Goal: Find specific page/section: Find specific page/section

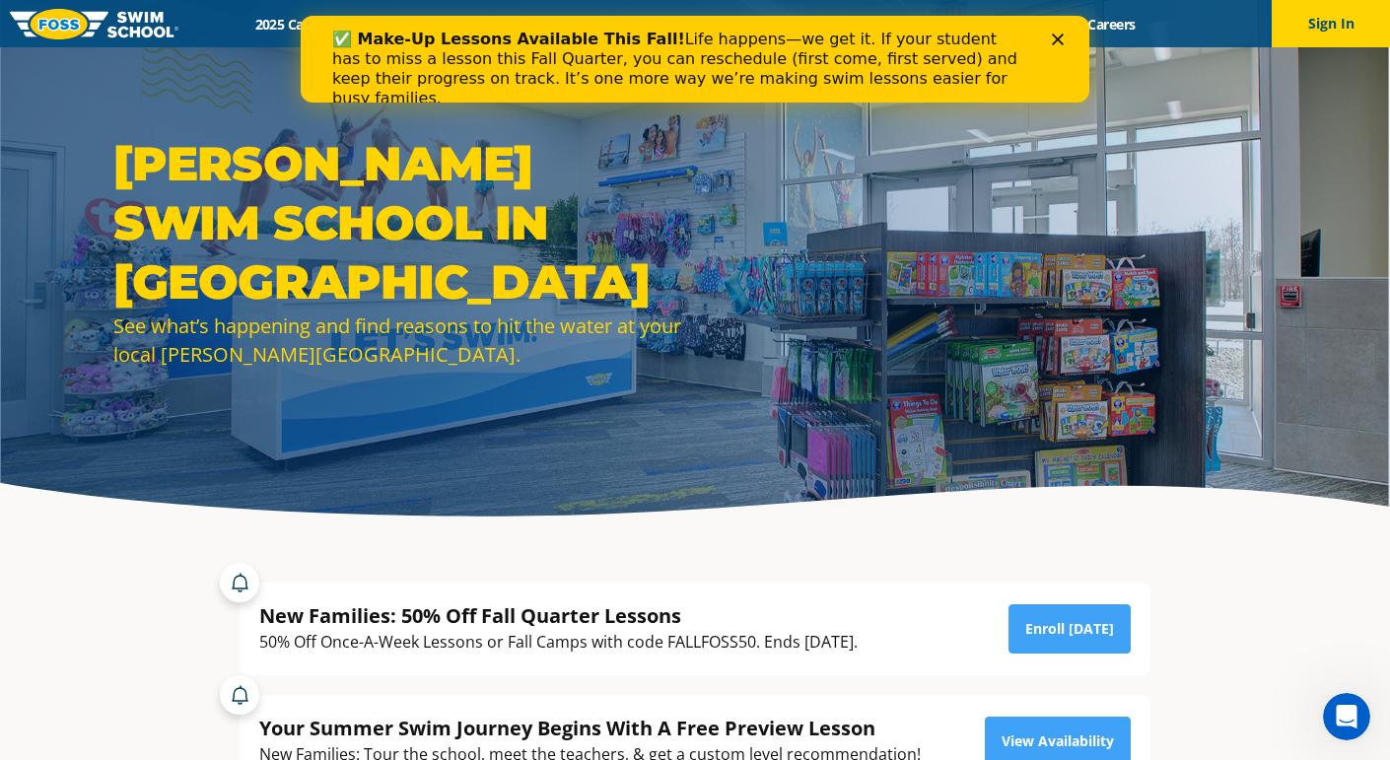
click at [1054, 36] on polygon "Close" at bounding box center [1058, 40] width 12 height 12
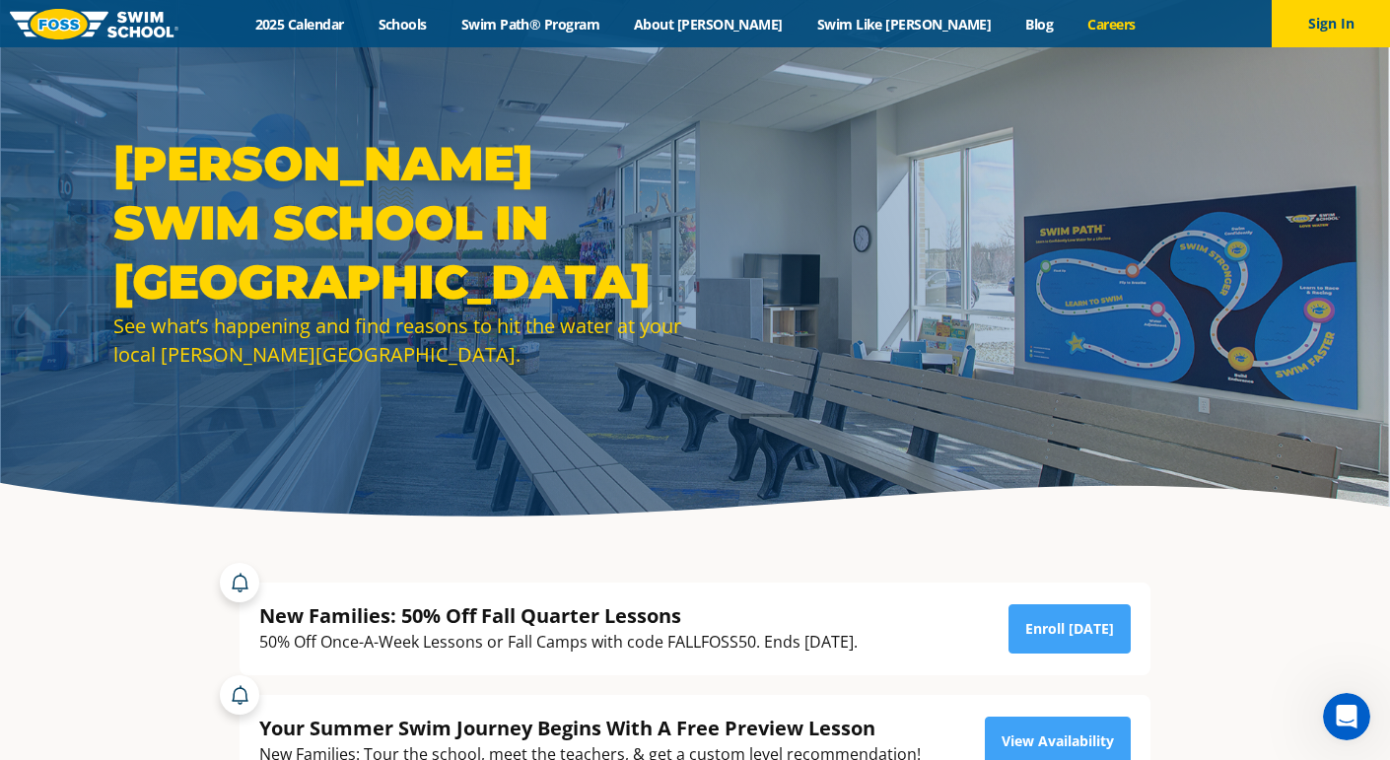
click at [1071, 21] on link "Careers" at bounding box center [1112, 24] width 82 height 19
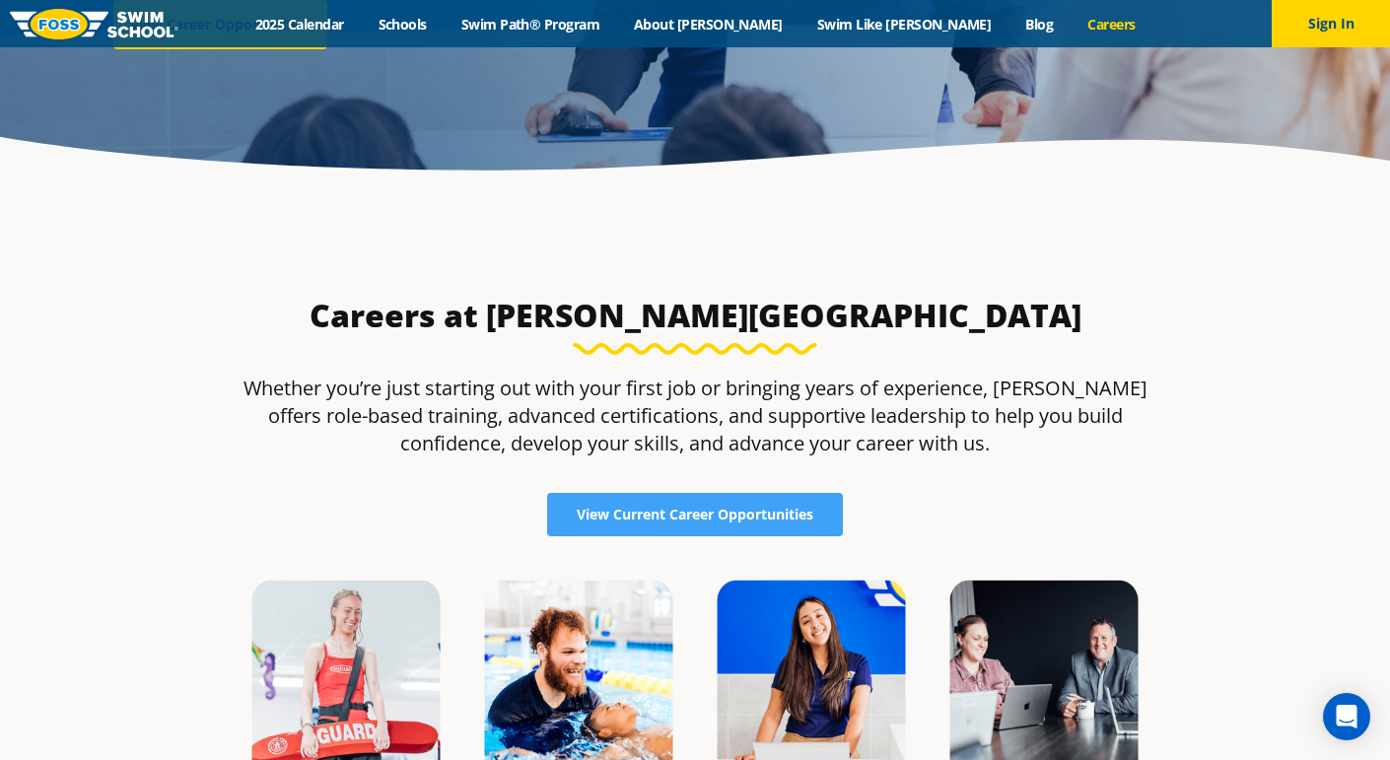
scroll to position [814, 0]
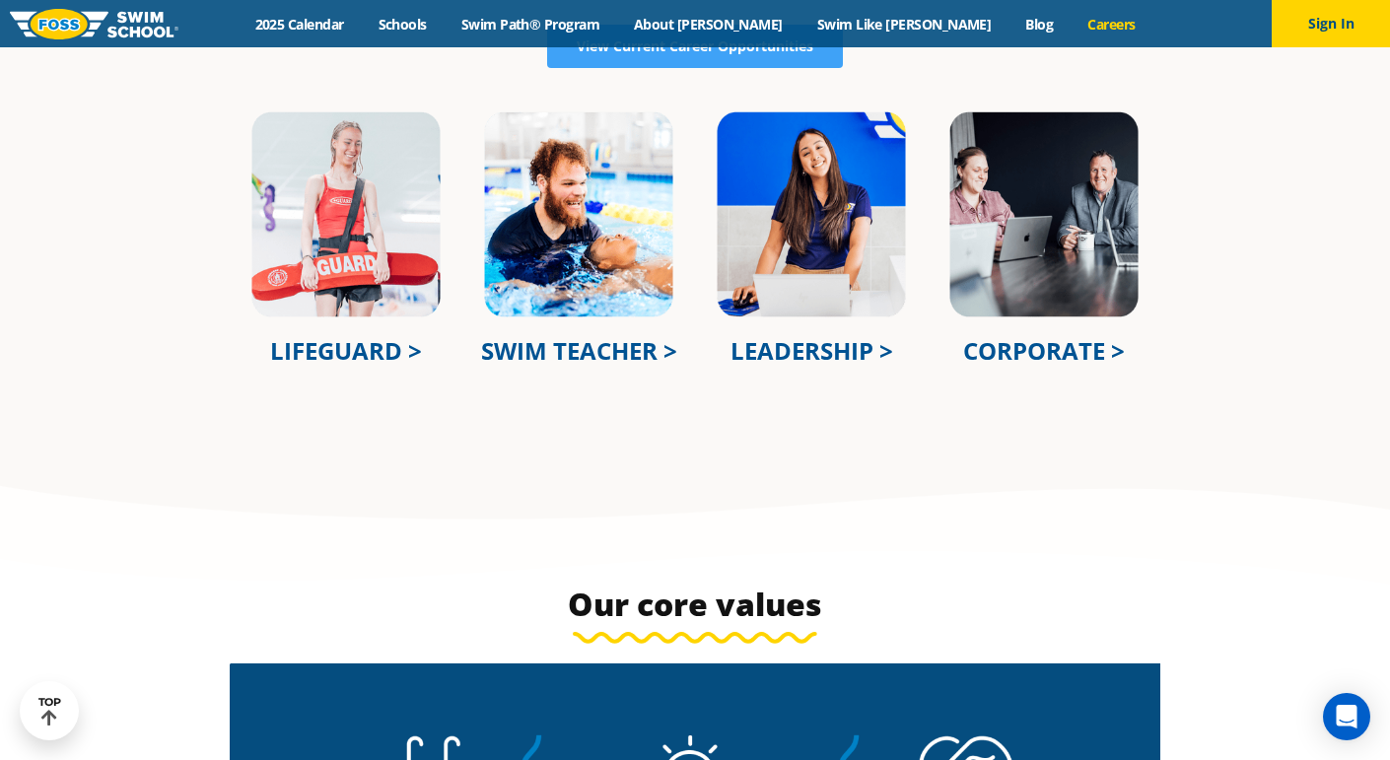
click at [825, 275] on img at bounding box center [811, 214] width 193 height 210
